Goal: Find specific page/section: Find specific page/section

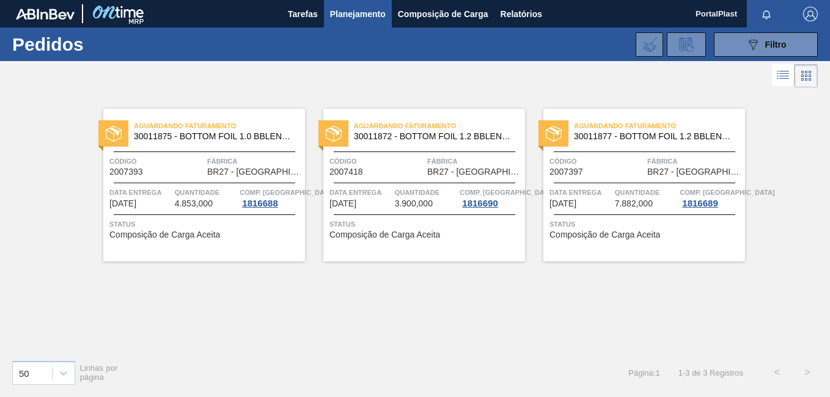
click at [342, 138] on div at bounding box center [333, 133] width 30 height 26
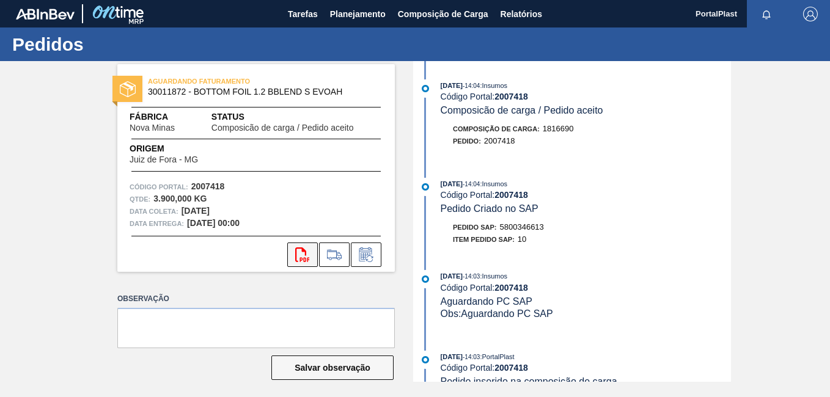
click at [309, 252] on icon "svg{fill:#ff0000}" at bounding box center [302, 254] width 15 height 15
click at [125, 88] on img at bounding box center [128, 89] width 16 height 16
click at [376, 13] on span "Planejamento" at bounding box center [358, 14] width 56 height 15
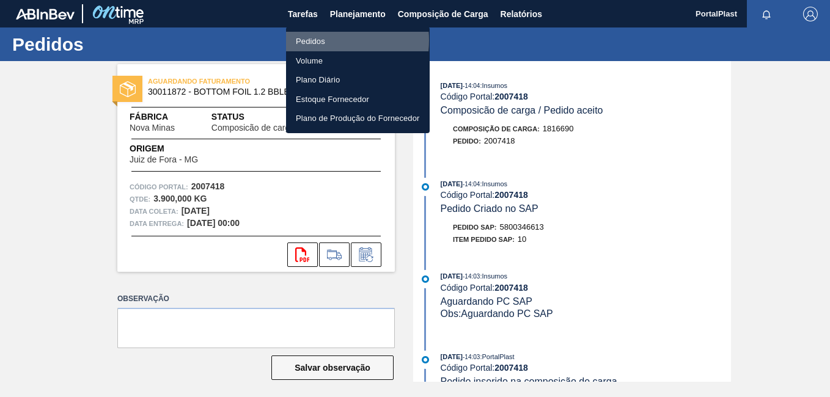
click at [320, 40] on li "Pedidos" at bounding box center [358, 42] width 144 height 20
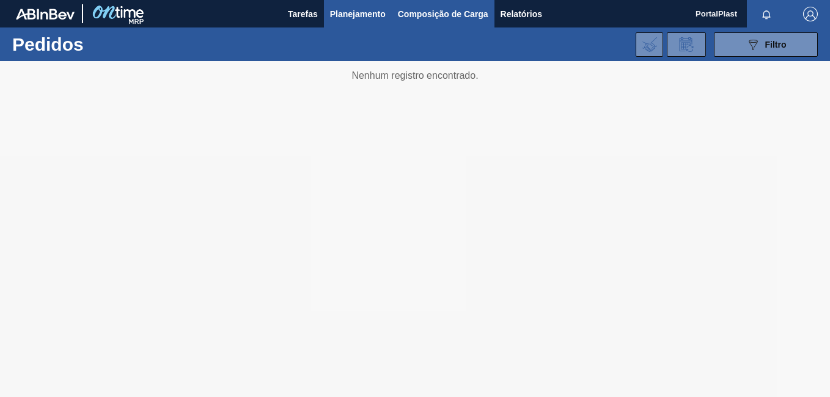
click at [412, 15] on span "Composição de Carga" at bounding box center [443, 14] width 90 height 15
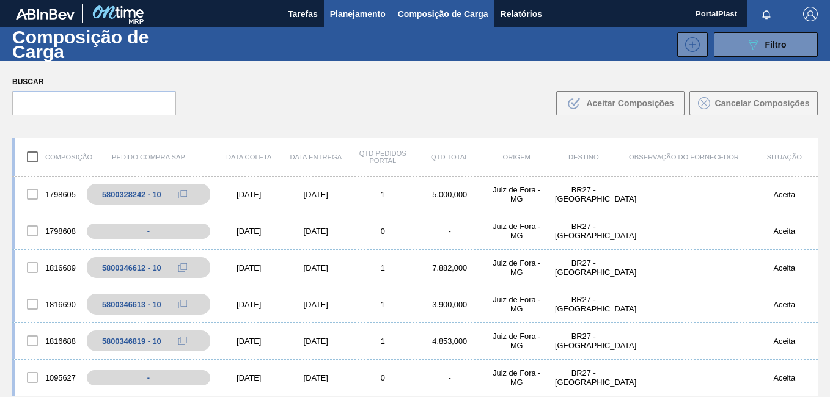
click at [351, 15] on span "Planejamento" at bounding box center [358, 14] width 56 height 15
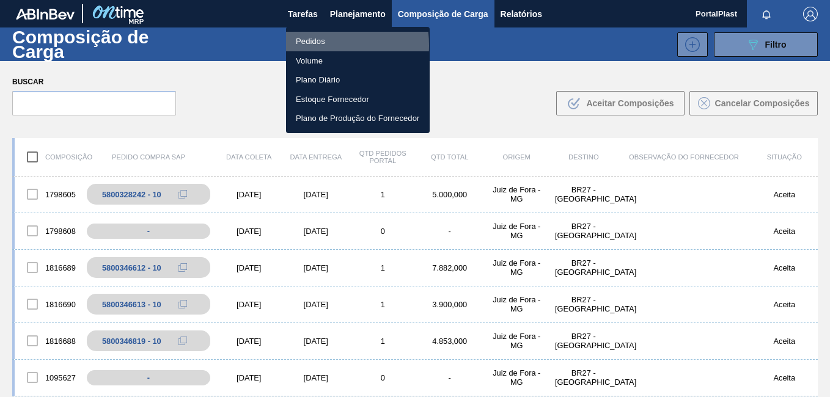
click at [309, 45] on li "Pedidos" at bounding box center [358, 42] width 144 height 20
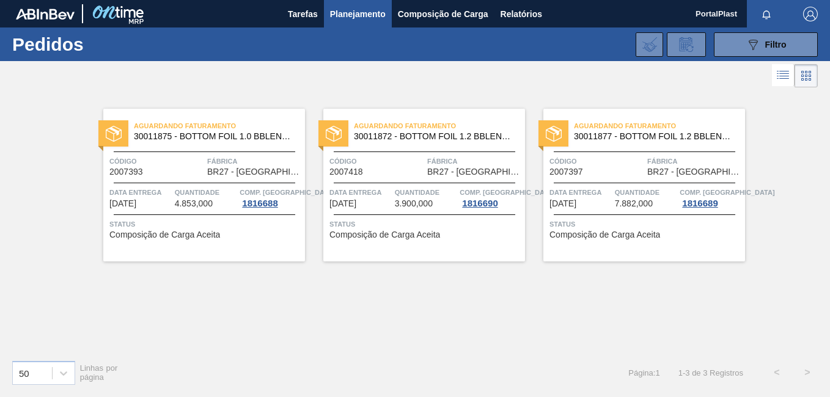
click at [336, 131] on img at bounding box center [334, 134] width 16 height 16
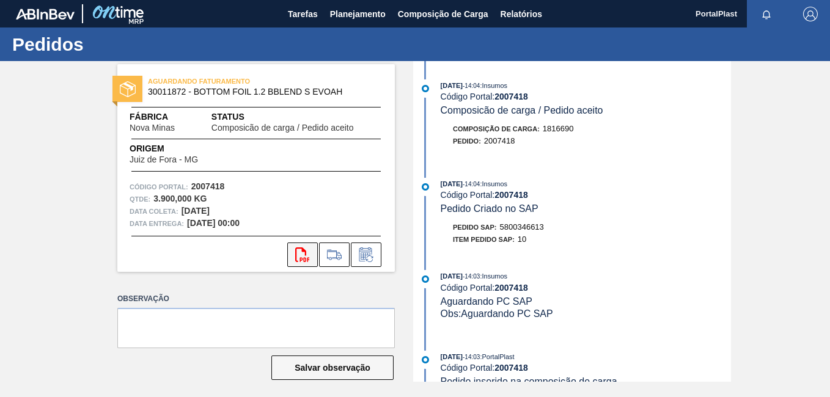
click at [299, 252] on icon "svg{fill:#ff0000}" at bounding box center [302, 254] width 15 height 15
click at [364, 12] on span "Planejamento" at bounding box center [358, 14] width 56 height 15
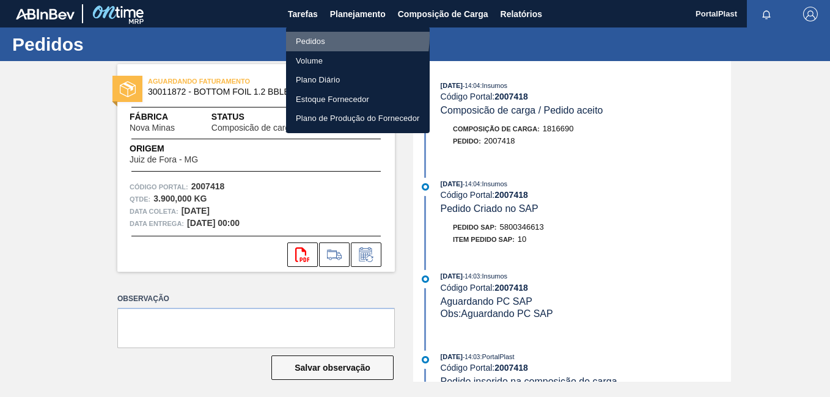
click at [320, 36] on li "Pedidos" at bounding box center [358, 42] width 144 height 20
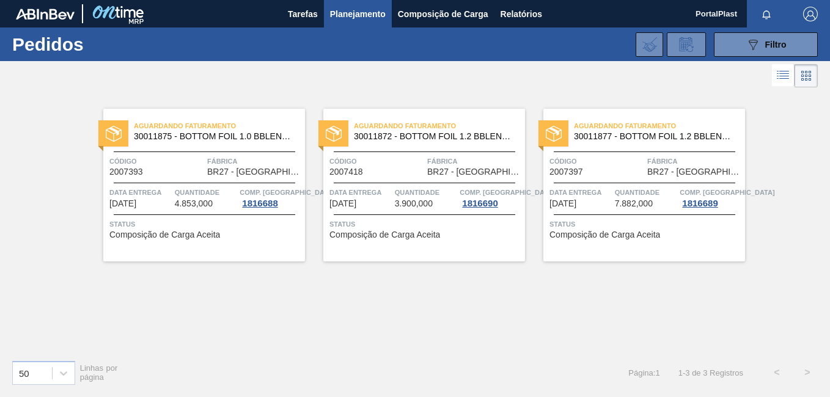
click at [560, 128] on img at bounding box center [554, 134] width 16 height 16
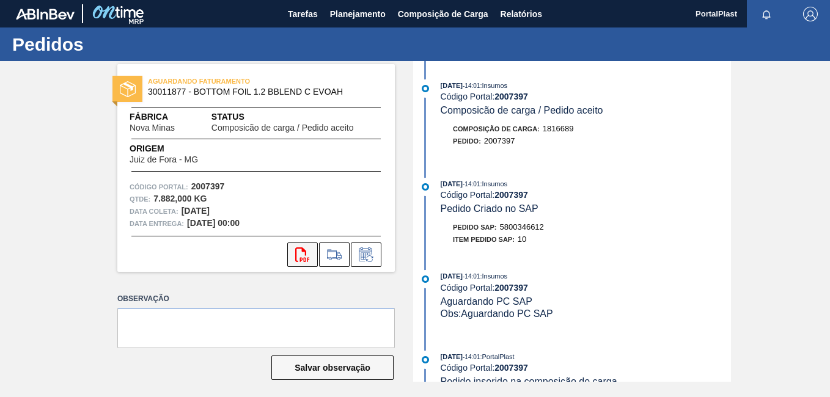
click at [301, 256] on icon "svg{fill:#ff0000}" at bounding box center [302, 254] width 15 height 15
